Goal: Information Seeking & Learning: Find specific fact

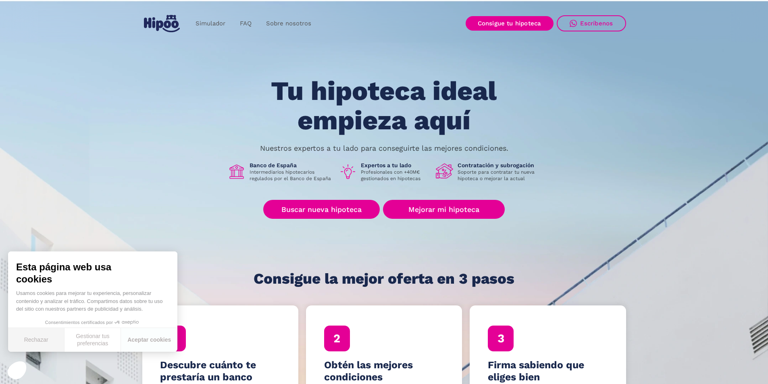
click at [32, 341] on button "Rechazar" at bounding box center [36, 340] width 56 height 24
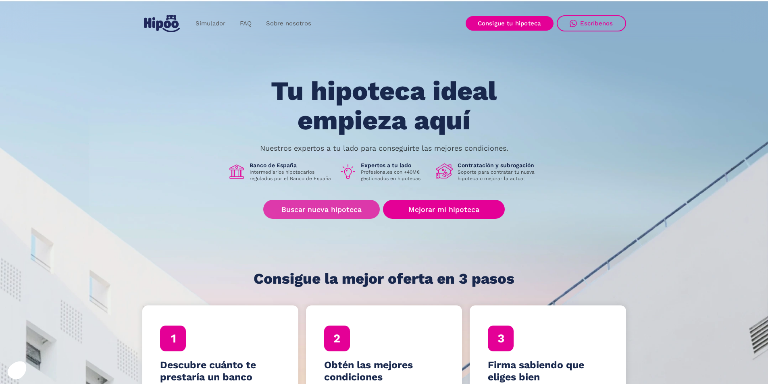
click at [319, 212] on link "Buscar nueva hipoteca" at bounding box center [321, 209] width 117 height 19
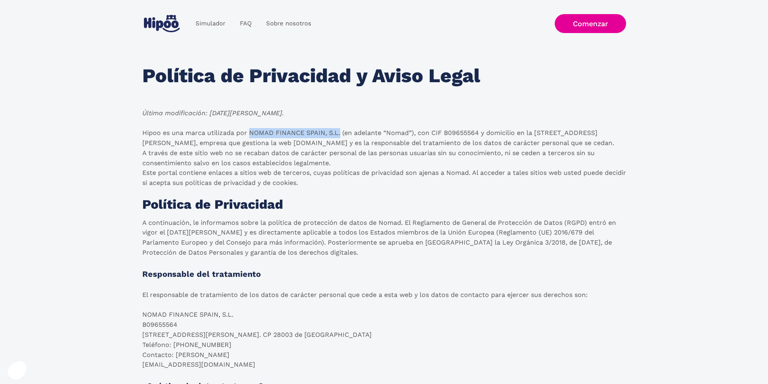
drag, startPoint x: 339, startPoint y: 131, endPoint x: 250, endPoint y: 129, distance: 88.3
click at [250, 129] on p "Hipoo es una marca utilizada por NOMAD FINANCE SPAIN, S.L. (en adelante “Nomad”…" at bounding box center [384, 158] width 484 height 60
copy p "NOMAD FINANCE SPAIN, S.L."
